Goal: Information Seeking & Learning: Compare options

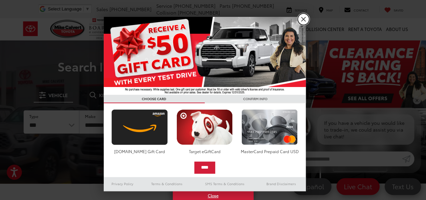
click at [305, 19] on link "X" at bounding box center [303, 18] width 11 height 11
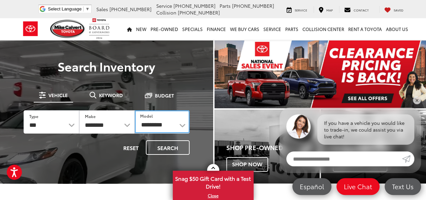
click at [181, 122] on select "**********" at bounding box center [162, 121] width 55 height 23
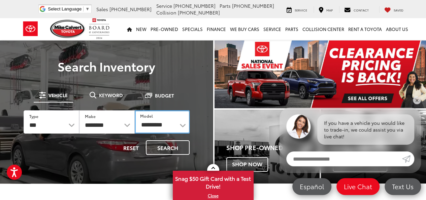
select select "****"
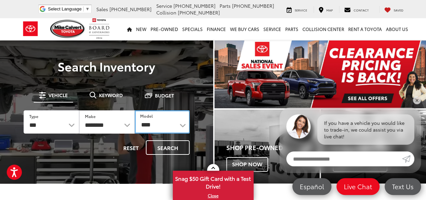
click at [135, 110] on select "**********" at bounding box center [162, 121] width 55 height 23
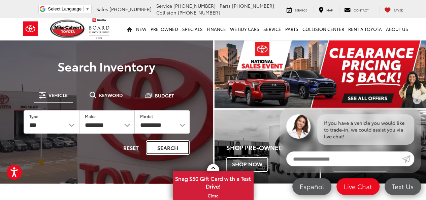
click at [162, 145] on button "Search" at bounding box center [168, 147] width 44 height 14
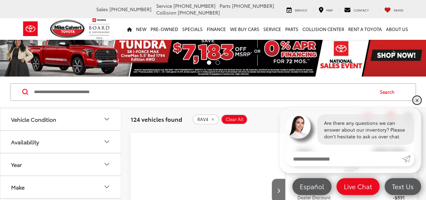
click at [416, 98] on link "✕" at bounding box center [417, 100] width 8 height 8
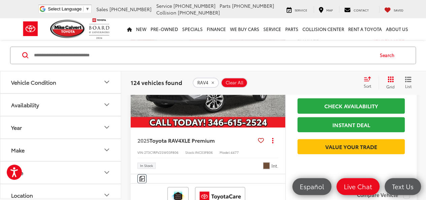
scroll to position [268, 0]
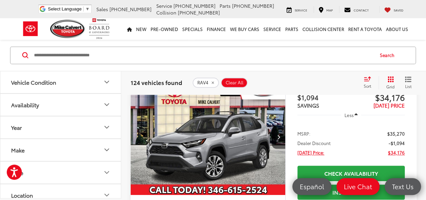
click at [210, 155] on img "2025 Toyota RAV4 XLE Premium 0" at bounding box center [208, 137] width 156 height 117
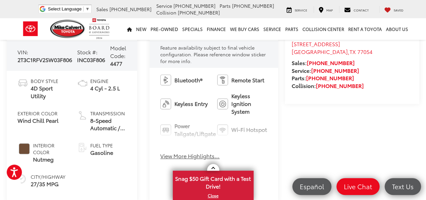
scroll to position [236, 0]
click at [187, 157] on button "View More Highlights..." at bounding box center [189, 156] width 59 height 8
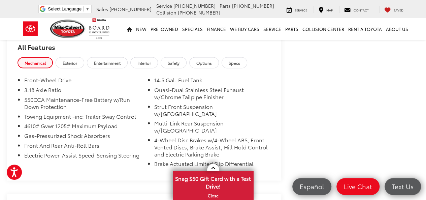
scroll to position [608, 0]
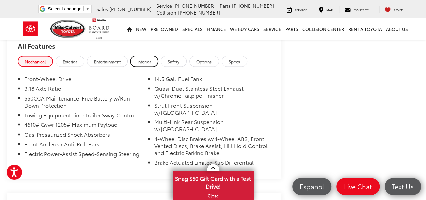
click at [144, 60] on span "Interior" at bounding box center [144, 61] width 13 height 6
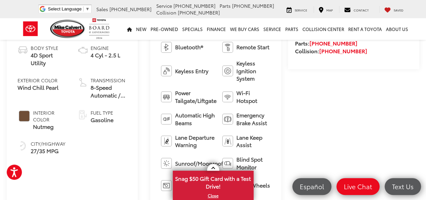
scroll to position [136, 0]
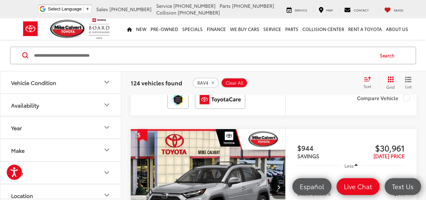
scroll to position [512, 0]
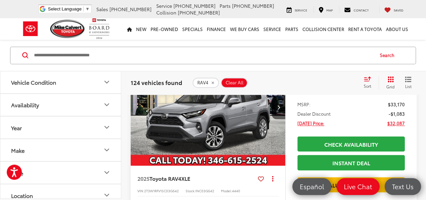
click at [212, 148] on img "2025 Toyota RAV4 XLE 0" at bounding box center [208, 107] width 156 height 117
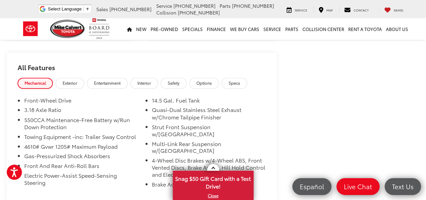
scroll to position [506, 0]
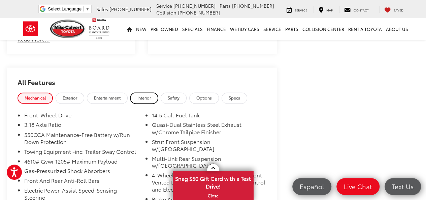
click at [149, 99] on span "Interior" at bounding box center [144, 98] width 13 height 6
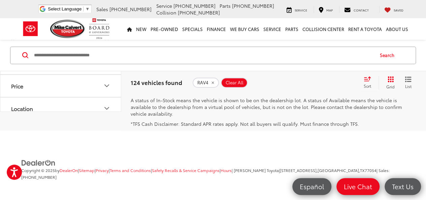
scroll to position [2853, 0]
click at [291, 36] on link "2" at bounding box center [296, 30] width 10 height 12
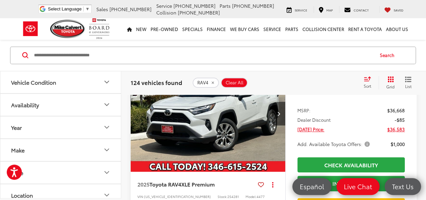
scroll to position [340, 0]
